Goal: Navigation & Orientation: Find specific page/section

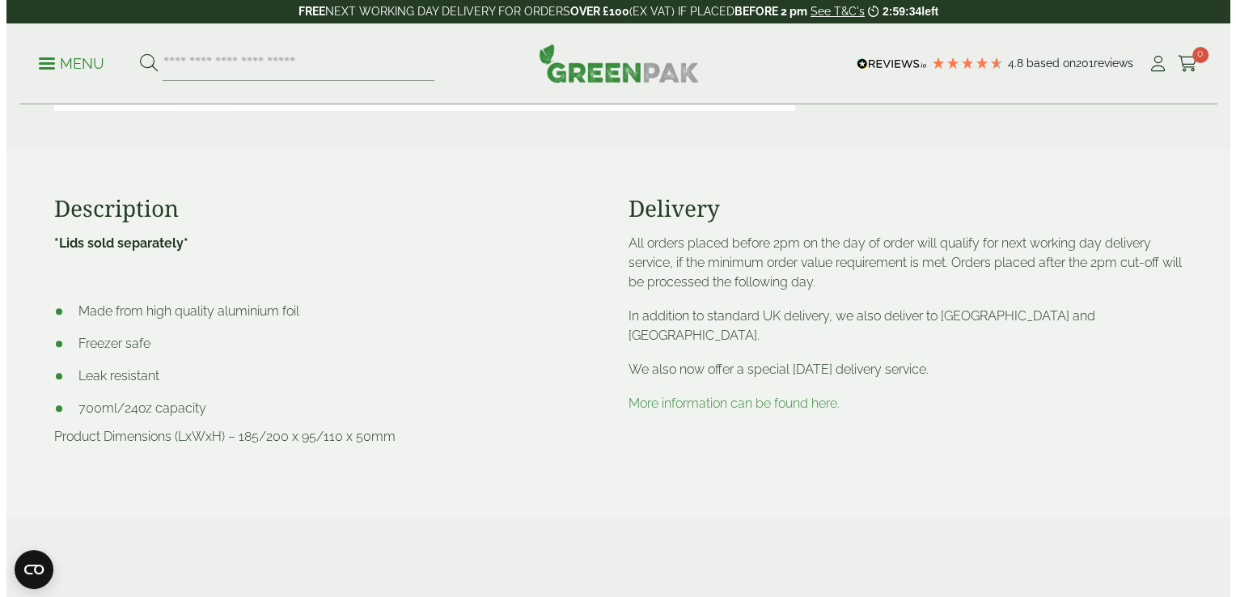
scroll to position [566, 0]
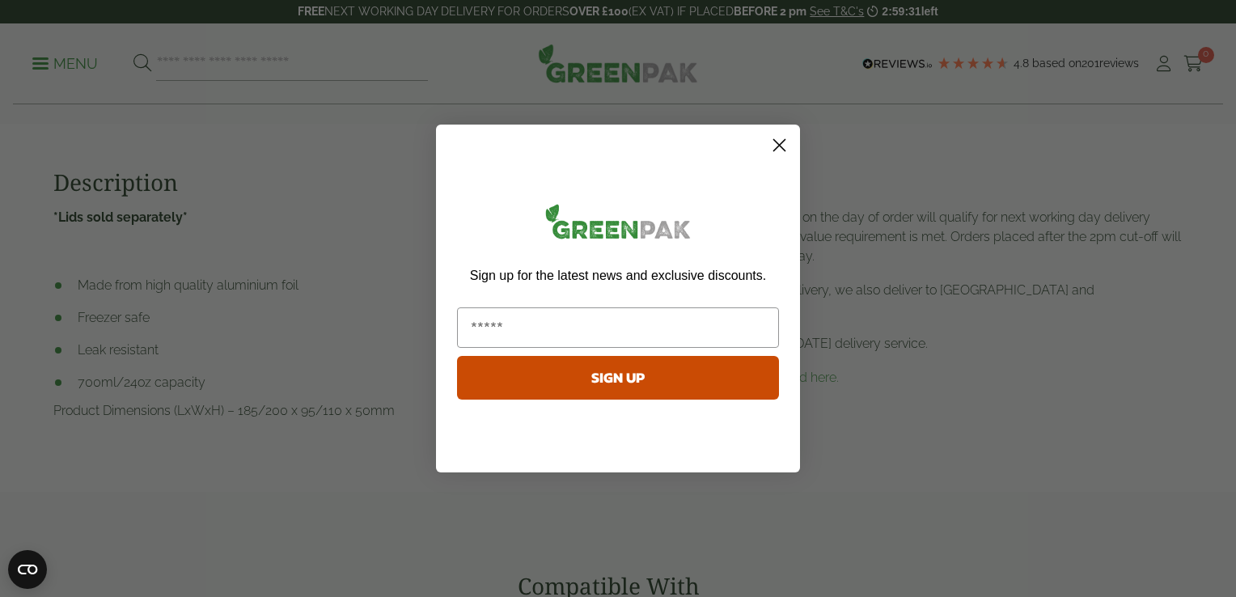
click at [776, 137] on circle "Close dialog" at bounding box center [779, 145] width 27 height 27
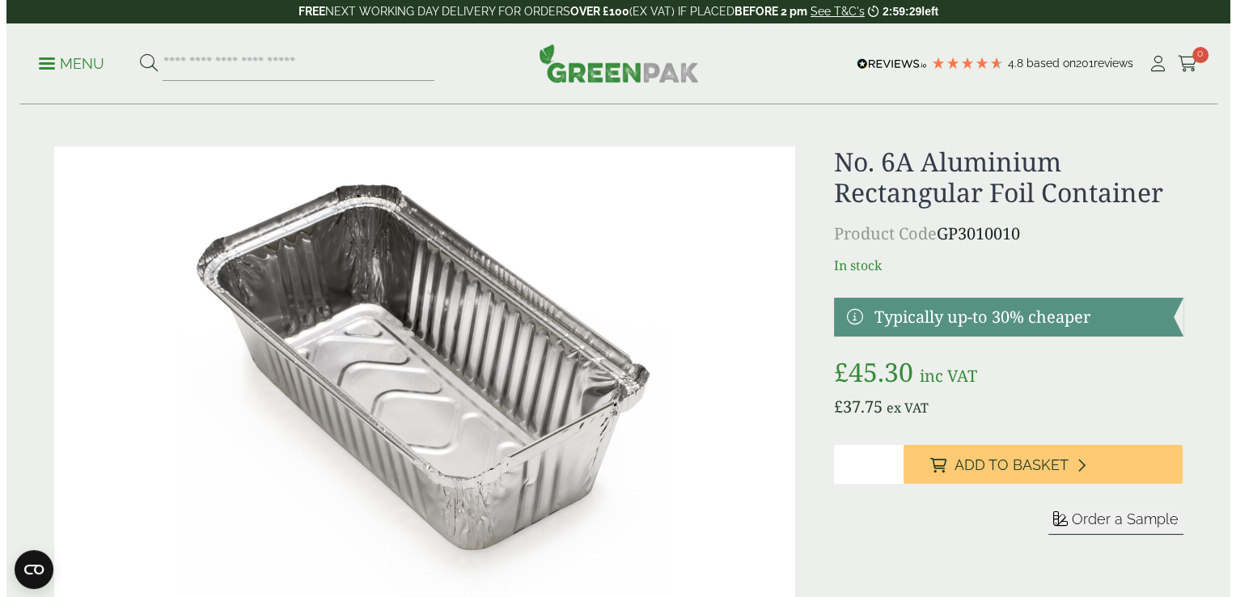
scroll to position [0, 0]
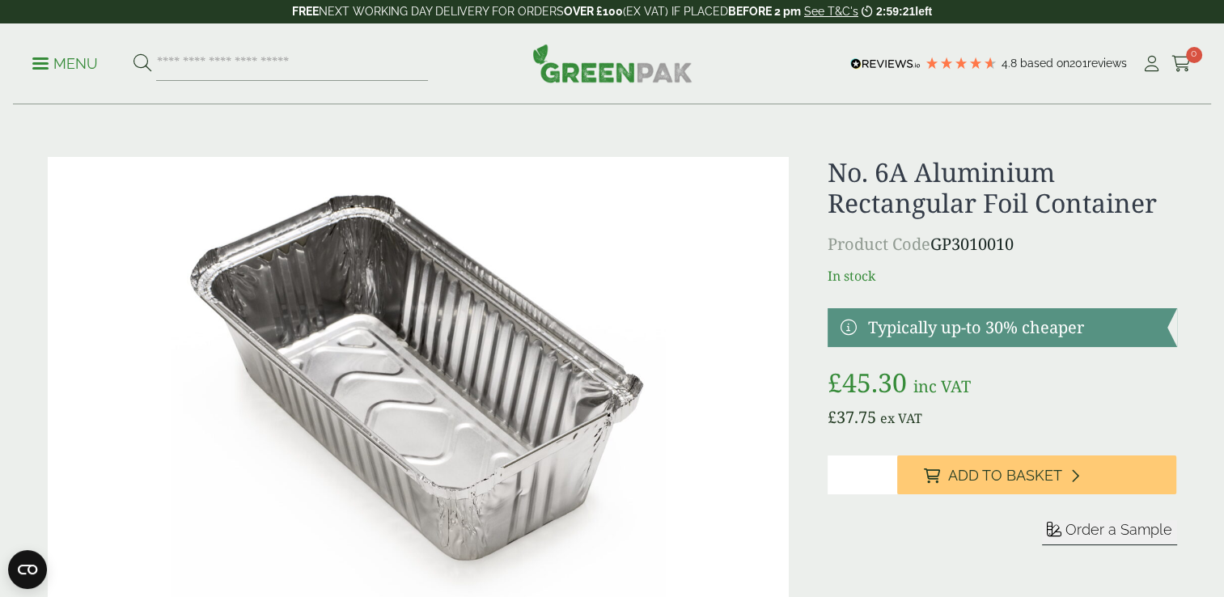
click at [82, 57] on p "Menu" at bounding box center [65, 63] width 66 height 19
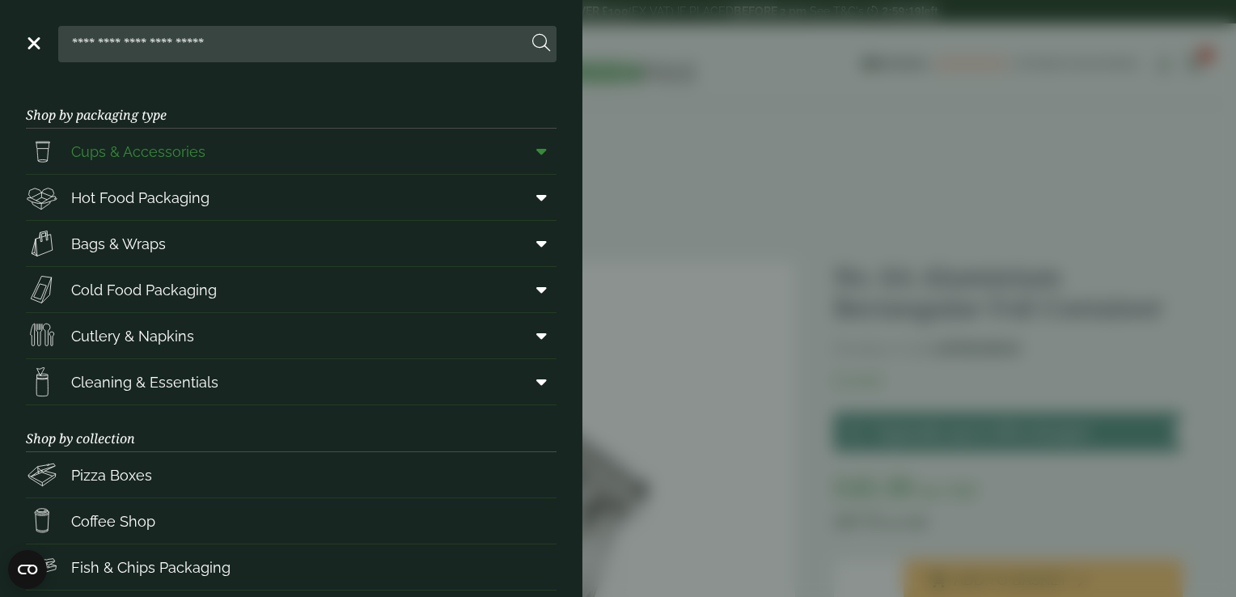
click at [150, 148] on span "Cups & Accessories" at bounding box center [138, 152] width 134 height 22
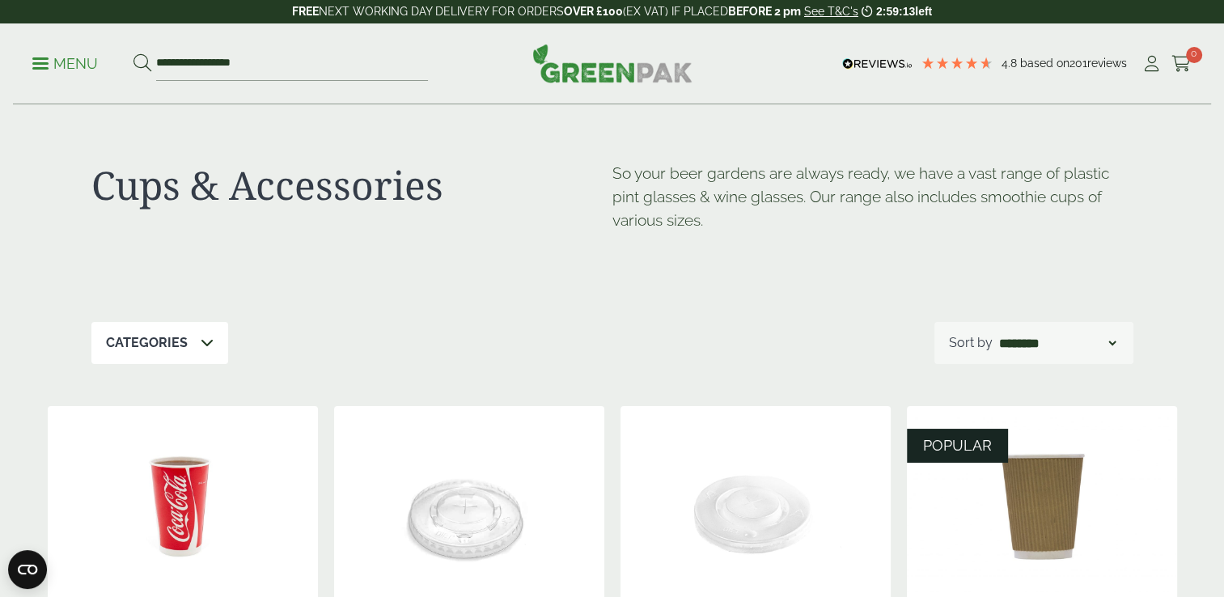
click at [611, 63] on img at bounding box center [612, 63] width 160 height 39
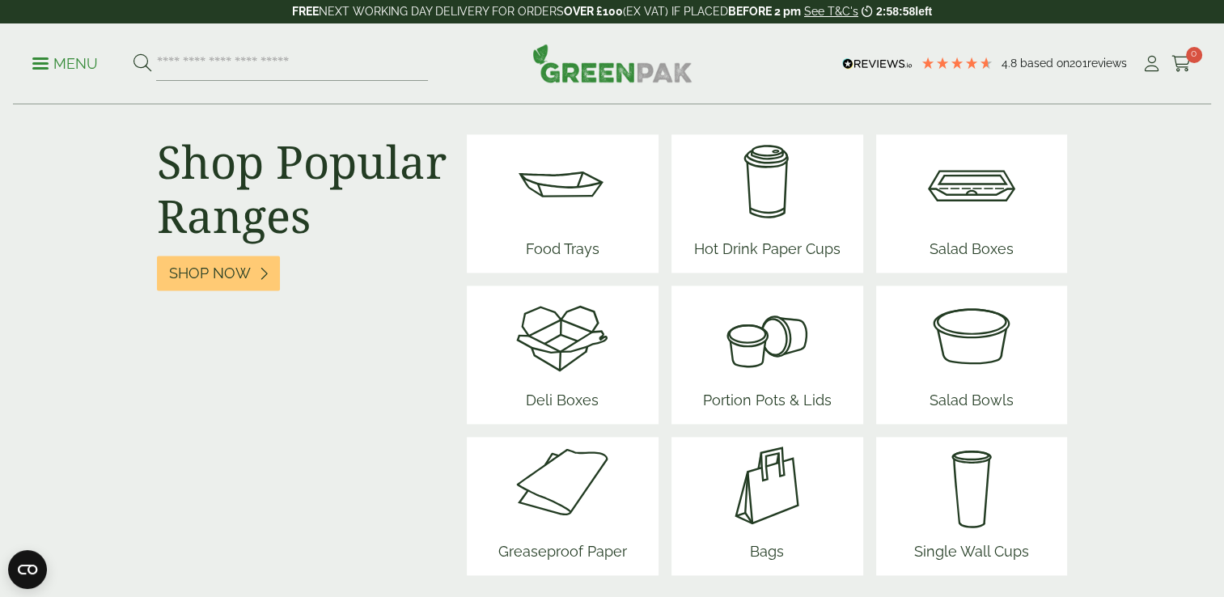
scroll to position [2044, 0]
